Goal: Transaction & Acquisition: Purchase product/service

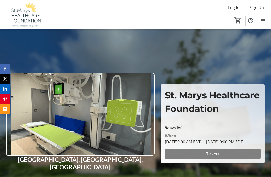
click at [213, 157] on span "Tickets" at bounding box center [212, 154] width 13 height 6
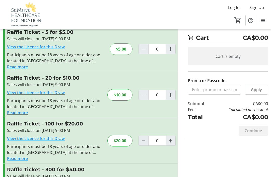
scroll to position [27, 0]
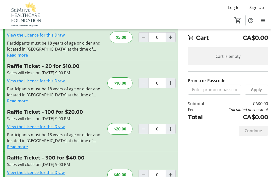
click at [171, 129] on mat-icon "Increment by one" at bounding box center [170, 129] width 6 height 6
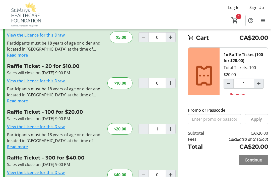
click at [141, 129] on mat-icon "Decrement by one" at bounding box center [143, 129] width 6 height 6
type input "0"
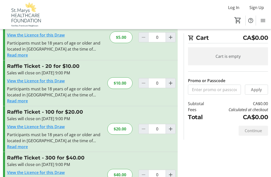
click at [169, 176] on mat-icon "Increment by one" at bounding box center [170, 175] width 6 height 6
type input "1"
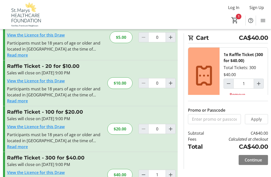
click at [248, 163] on span "Continue" at bounding box center [252, 160] width 17 height 6
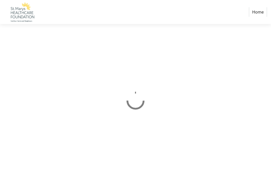
select select "CA"
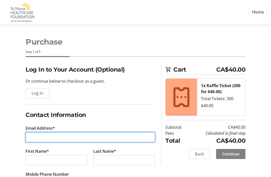
click at [27, 139] on input "Email Address*" at bounding box center [90, 137] width 129 height 10
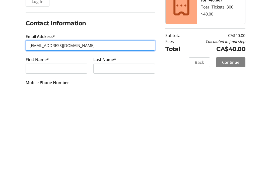
type input "[EMAIL_ADDRESS][DOMAIN_NAME]"
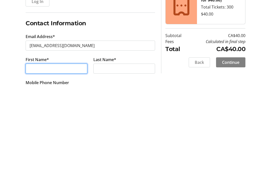
click at [30, 155] on input "First Name*" at bounding box center [57, 160] width 62 height 10
type input "[PERSON_NAME]"
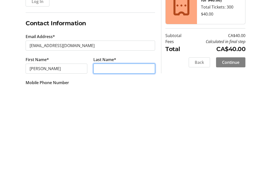
type input "[PERSON_NAME]"
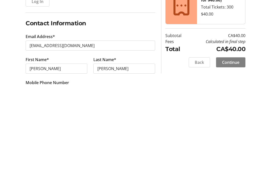
scroll to position [92, 0]
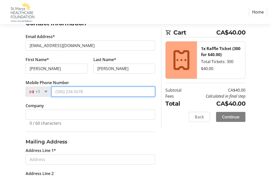
click at [67, 94] on input "Mobile Phone Number" at bounding box center [103, 92] width 104 height 10
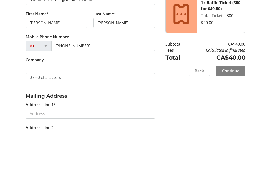
scroll to position [138, 0]
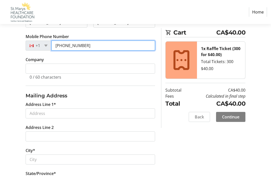
type input "[PHONE_NUMBER]"
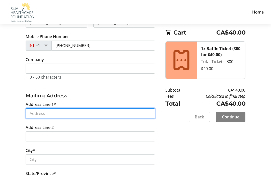
click at [30, 116] on input "Address Line 1*" at bounding box center [90, 114] width 129 height 10
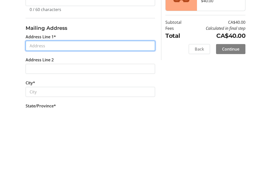
type input "[STREET_ADDRESS][PERSON_NAME]"
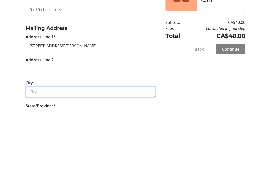
type input "St Marys"
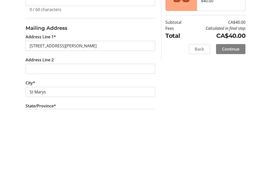
select select "ON"
type input "N4X 0B4"
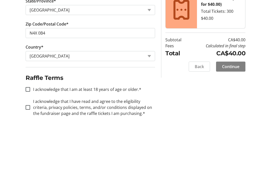
scroll to position [261, 0]
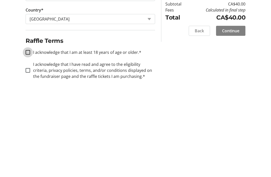
click at [29, 136] on input "I acknowledge that I am at least 18 years of age or older.*" at bounding box center [28, 138] width 5 height 5
checkbox input "true"
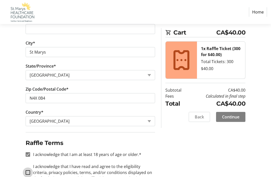
click at [28, 172] on input "I acknowledge that I have read and agree to the eligibility criteria, privacy p…" at bounding box center [28, 172] width 5 height 5
checkbox input "true"
click at [231, 117] on span "Continue" at bounding box center [230, 117] width 17 height 6
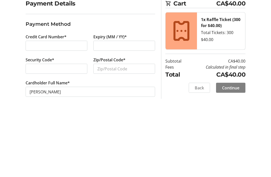
click at [29, 130] on div at bounding box center [57, 135] width 62 height 10
click at [99, 130] on input "Zip/Postal Code*" at bounding box center [124, 135] width 62 height 10
type input "N4X 0B4"
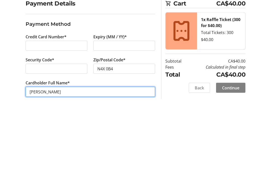
scroll to position [16, 0]
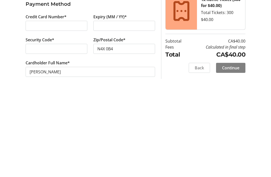
click at [110, 77] on div "Purchase Step 3 of 5 Cart CA$40.00 1x Raffle Ticket (300 for $40.00) Total Tick…" at bounding box center [135, 100] width 271 height 153
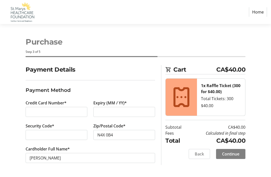
click at [229, 155] on span "Continue" at bounding box center [230, 154] width 17 height 6
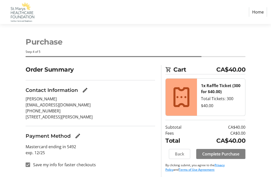
click at [218, 156] on span "Complete Purchase" at bounding box center [220, 154] width 37 height 6
